Goal: Task Accomplishment & Management: Manage account settings

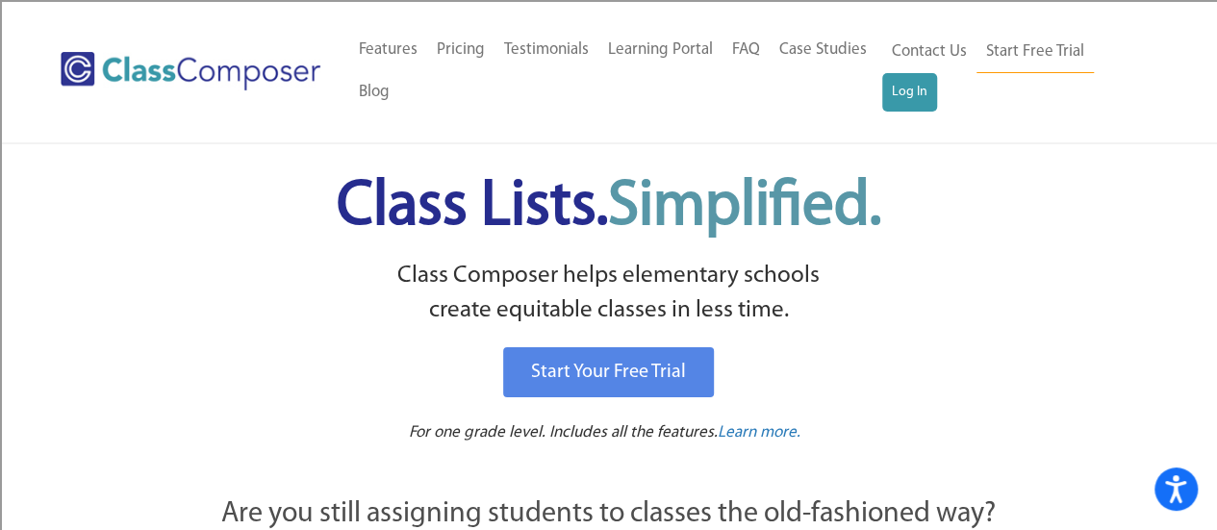
click at [198, 278] on p "Class Composer helps elementary schools create equitable classes in less time." at bounding box center [608, 294] width 987 height 70
click at [912, 93] on link "Log In" at bounding box center [910, 92] width 55 height 38
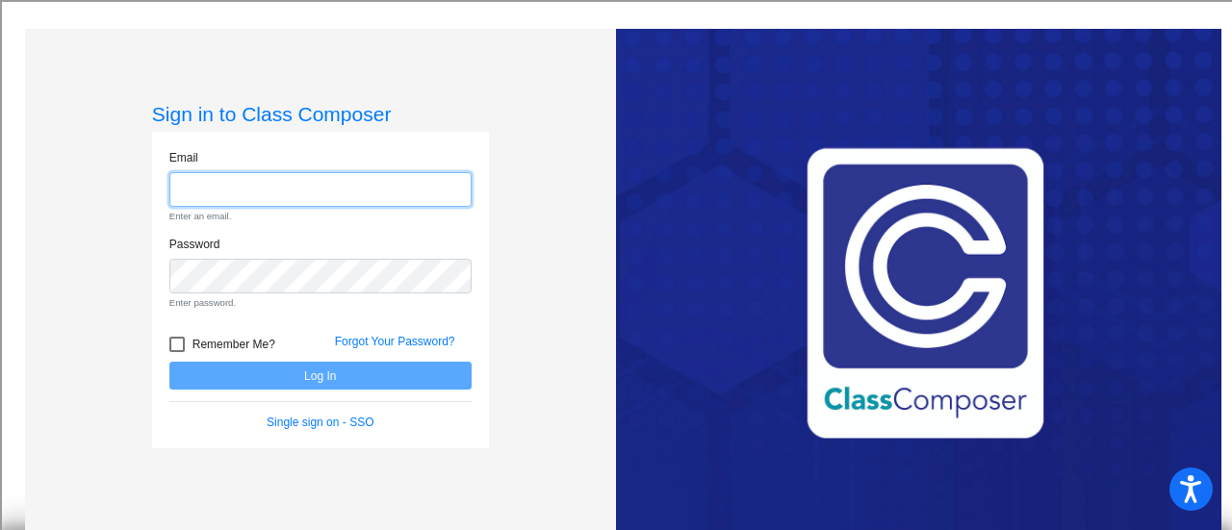
click at [201, 182] on input "email" at bounding box center [320, 190] width 302 height 36
type input "hahnm@live.siouxcityschools.com"
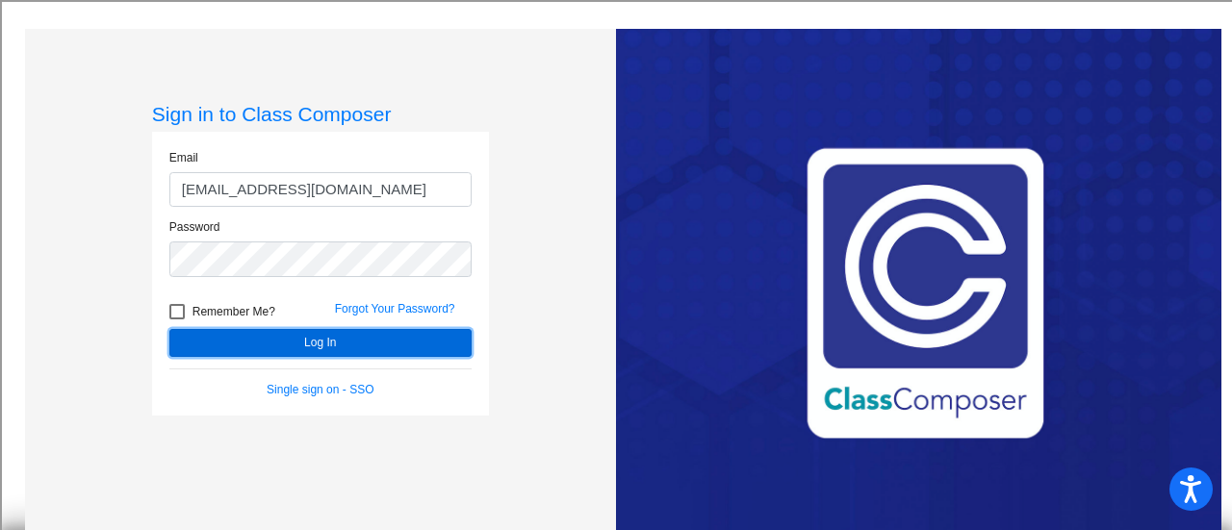
click at [320, 344] on button "Log In" at bounding box center [320, 343] width 302 height 28
